Goal: Information Seeking & Learning: Learn about a topic

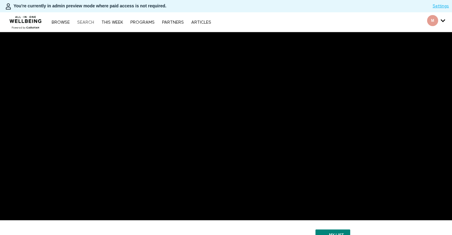
click at [89, 22] on link "Search" at bounding box center [85, 22] width 23 height 4
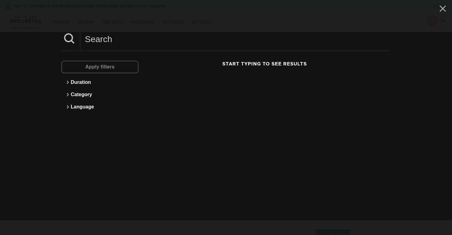
click at [183, 38] on input at bounding box center [235, 39] width 310 height 17
paste input "The First Step To Improving [MEDICAL_DATA]"
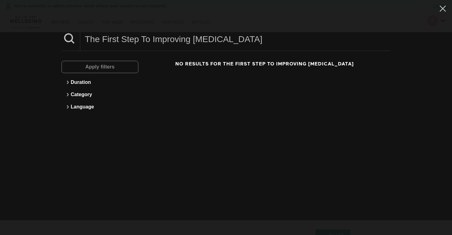
drag, startPoint x: 193, startPoint y: 38, endPoint x: 83, endPoint y: 37, distance: 109.5
click at [83, 37] on input "The First Step To Improving [MEDICAL_DATA]" at bounding box center [235, 39] width 310 height 17
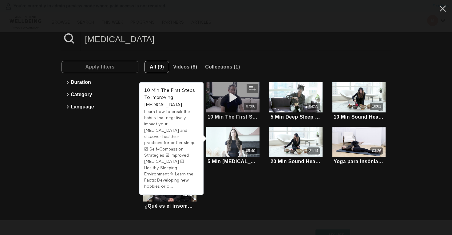
type input "[MEDICAL_DATA]"
click at [221, 103] on div "07:06" at bounding box center [233, 106] width 54 height 7
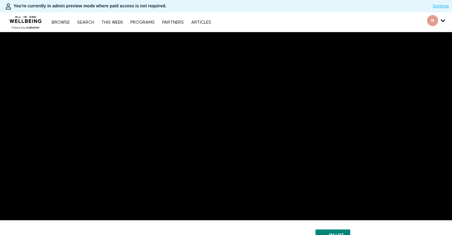
click at [86, 25] on nav "Browse Search THIS WEEK PROGRAMS PARTNERS ARTICLES Account settings Manage Subs…" at bounding box center [131, 22] width 165 height 6
click at [85, 24] on link "Search" at bounding box center [85, 22] width 23 height 4
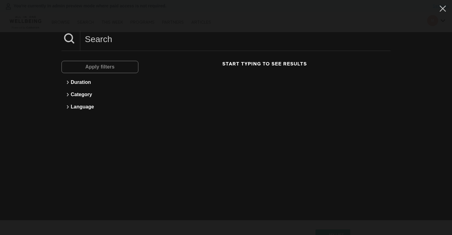
click at [164, 39] on input at bounding box center [235, 39] width 310 height 17
paste input "Nutrition During Postpartum Period"
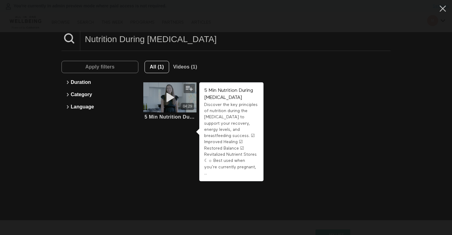
type input "Nutrition During Postpartum Period"
click at [169, 109] on div "04:29" at bounding box center [170, 106] width 54 height 7
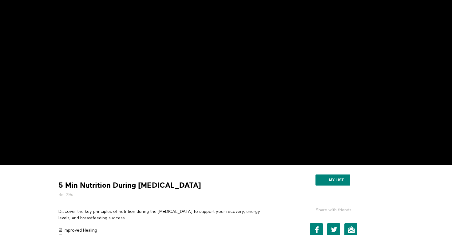
scroll to position [56, 0]
